Goal: Find specific page/section: Find specific page/section

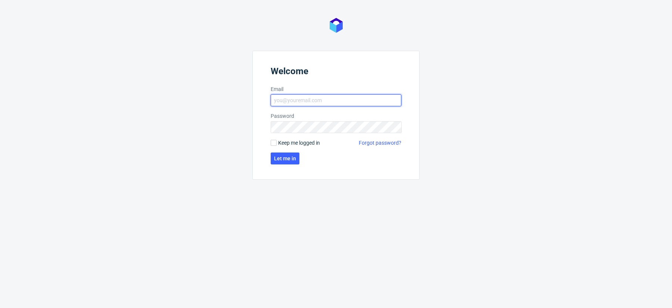
click at [305, 99] on input "Email" at bounding box center [336, 100] width 131 height 12
type input "adam.fabirkiewicz@packhelp.com"
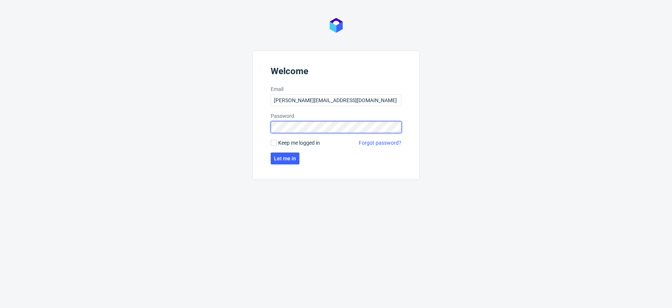
click button "Let me in" at bounding box center [285, 159] width 29 height 12
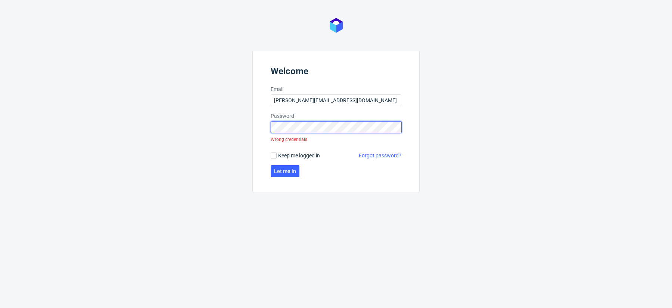
click button "Let me in" at bounding box center [285, 171] width 29 height 12
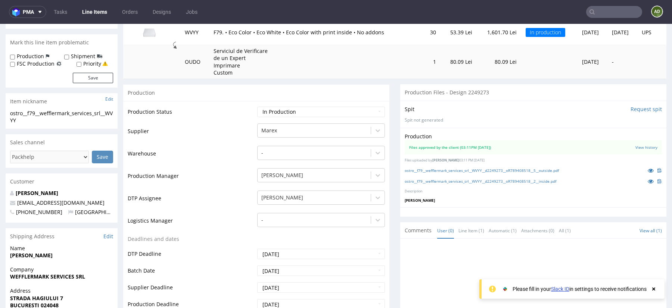
scroll to position [107, 0]
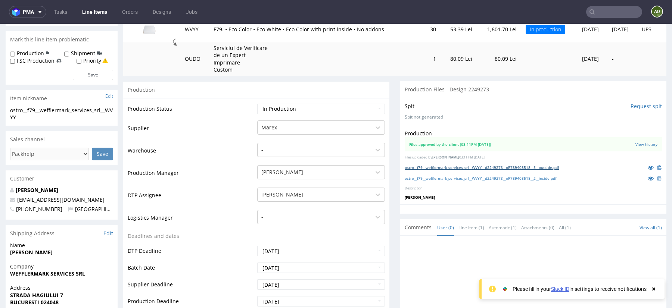
click at [529, 166] on link "ostro__f79__wefflermark_services_srl__WVYY__d2249273__oR789408518__5__outside.p…" at bounding box center [482, 167] width 154 height 5
click at [525, 177] on link "ostro__f79__wefflermark_services_srl__WVYY__d2249273__oR789408518__2__inside.pdf" at bounding box center [481, 178] width 152 height 5
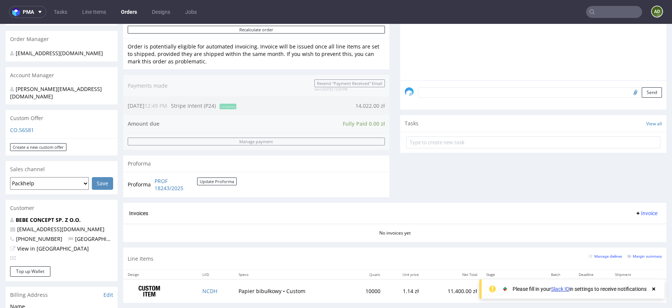
scroll to position [322, 0]
